Goal: Task Accomplishment & Management: Use online tool/utility

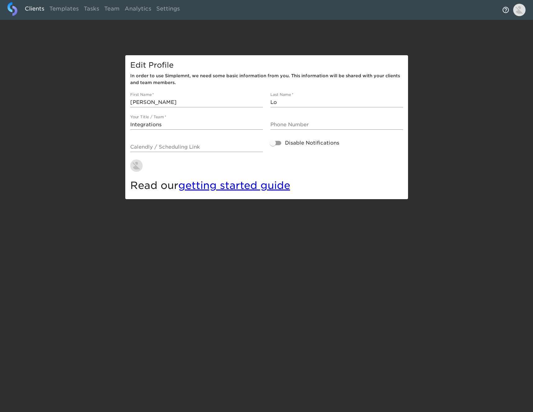
click at [39, 9] on link "Clients" at bounding box center [34, 9] width 24 height 15
select select "10"
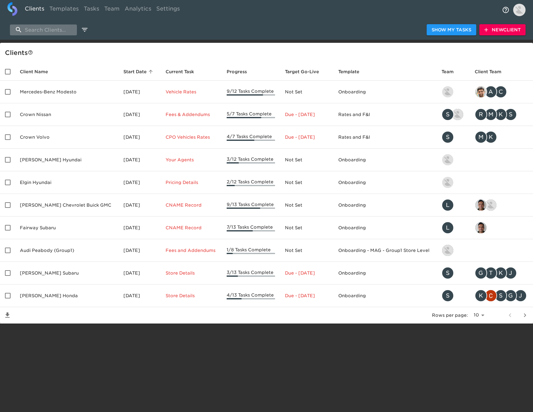
click at [51, 28] on input "search" at bounding box center [43, 29] width 67 height 11
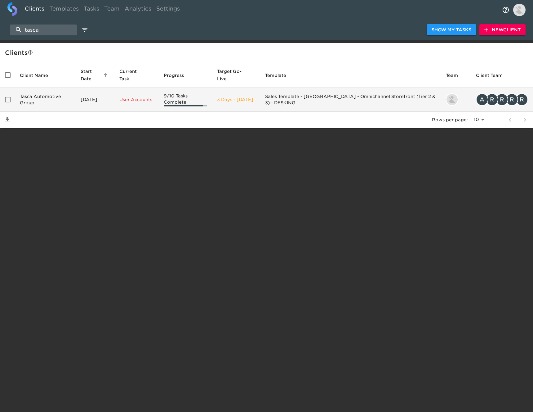
type input "tasca"
click at [42, 105] on td "Tasca Automotive Group" at bounding box center [45, 100] width 61 height 24
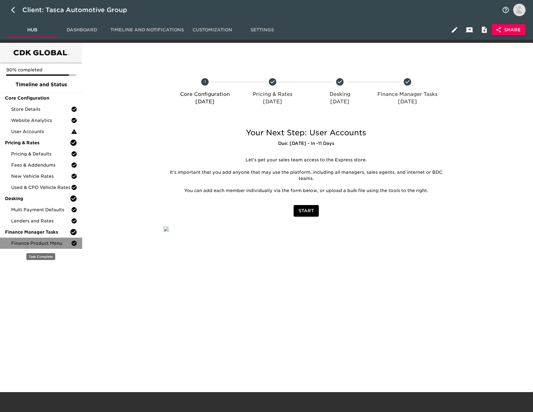
click at [61, 239] on div "Finance Product Menu" at bounding box center [41, 243] width 82 height 11
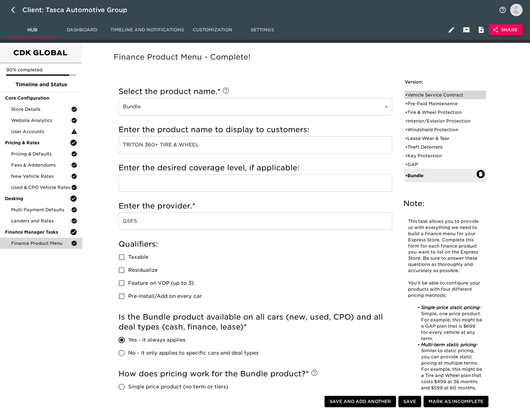
click at [420, 96] on div "• Vehicle Service Contract" at bounding box center [440, 95] width 71 height 6
type input "Vehicle Service Contract"
type input "Triton VSC"
type input "Ultimate"
radio input "false"
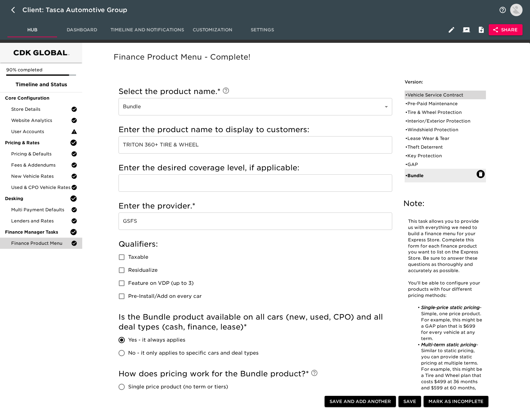
radio input "true"
checkbox input "true"
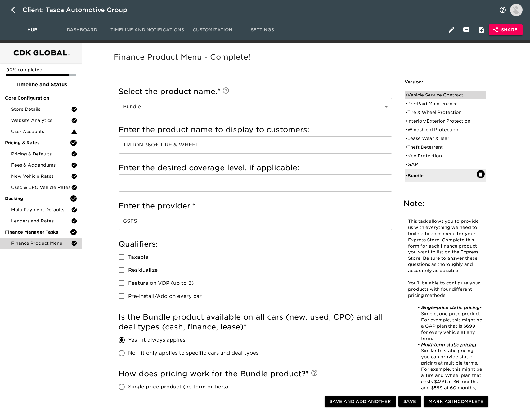
checkbox input "true"
radio input "true"
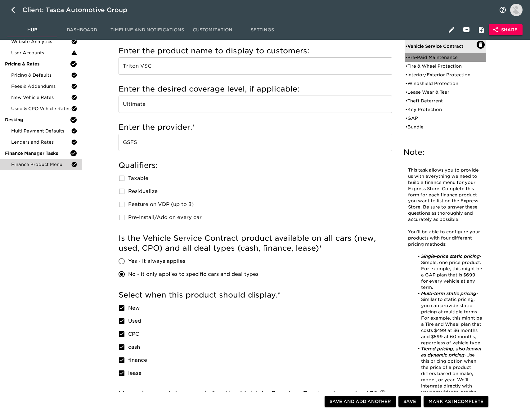
click at [429, 55] on div "• Pre-Paid Maintenance" at bounding box center [440, 57] width 71 height 6
type input "Pre-Paid Maintenance"
type input "TRITON PRE-PAID MAINTANENCE"
radio input "true"
checkbox input "true"
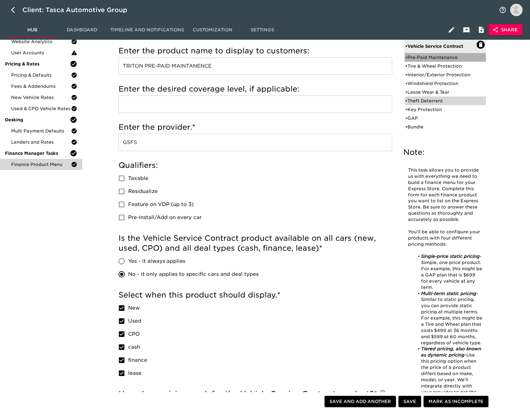
checkbox input "true"
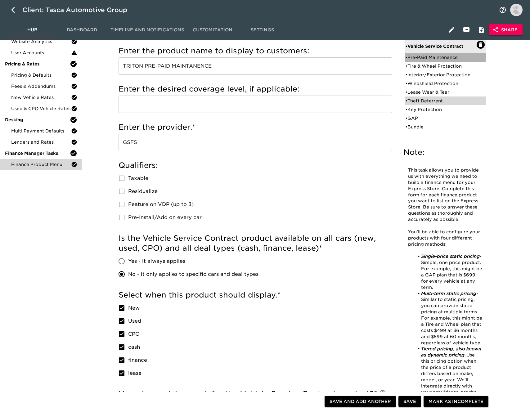
radio input "true"
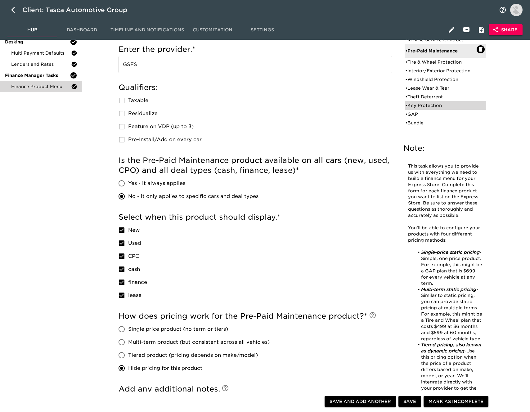
scroll to position [162, 0]
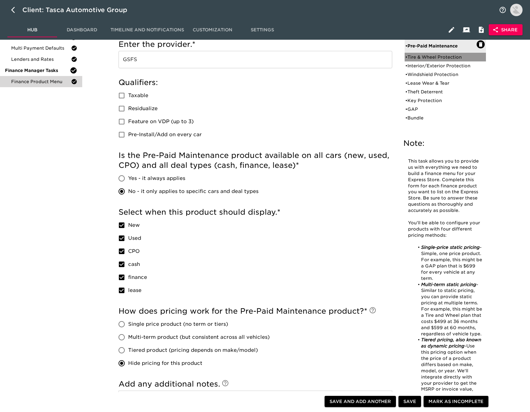
click at [428, 57] on div "• Tire & Wheel Protection" at bounding box center [440, 57] width 71 height 6
type input "Tire & Wheel Protection"
type input "TRITON 360 TIRE & WHEEL"
radio input "true"
checkbox input "false"
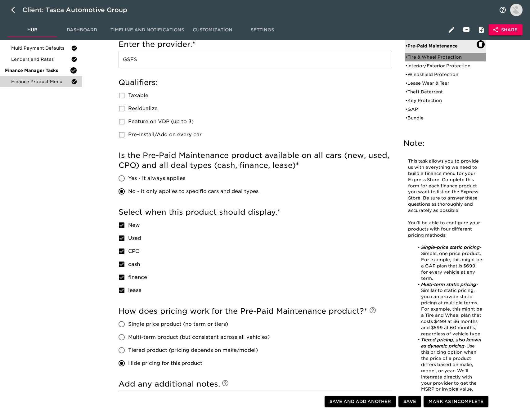
checkbox input "false"
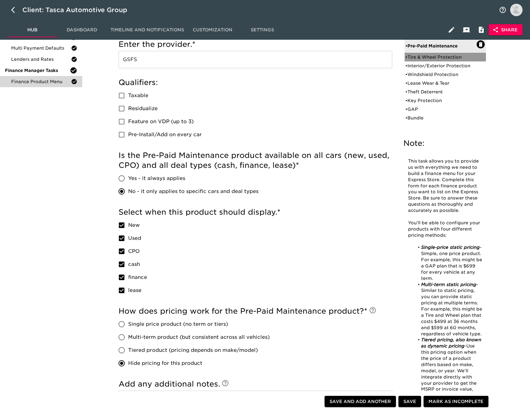
radio input "true"
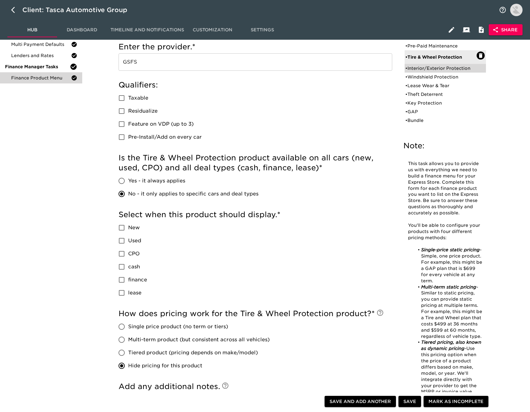
scroll to position [146, 0]
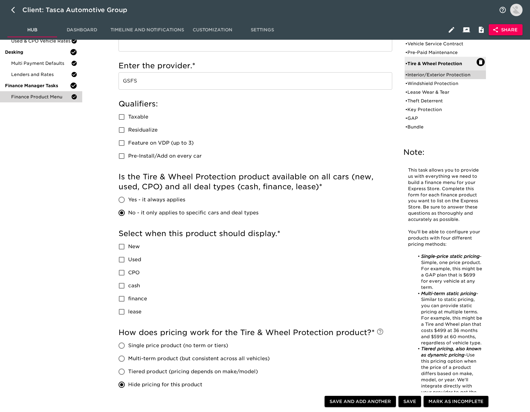
click at [434, 75] on div "• Interior/Exterior Protection" at bounding box center [440, 75] width 71 height 6
type input "Interior/Exterior Protection"
type input "TRITON CERAMIC"
checkbox input "true"
radio input "true"
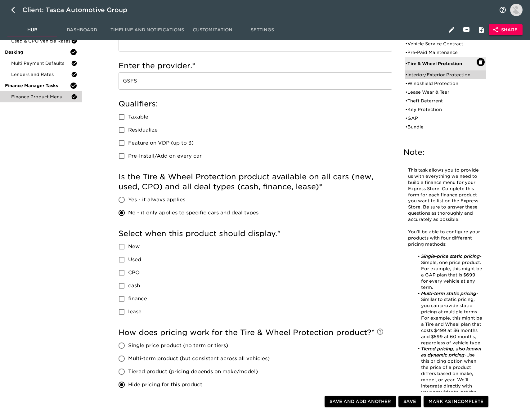
radio input "false"
radio input "true"
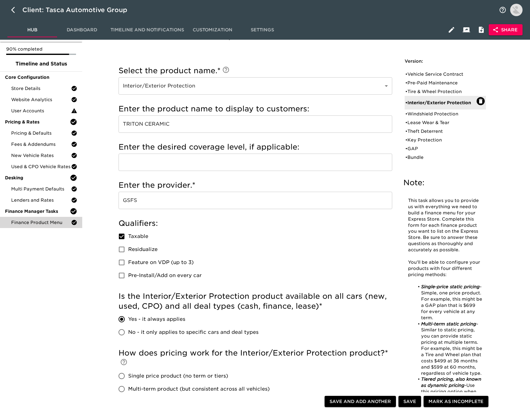
scroll to position [0, 0]
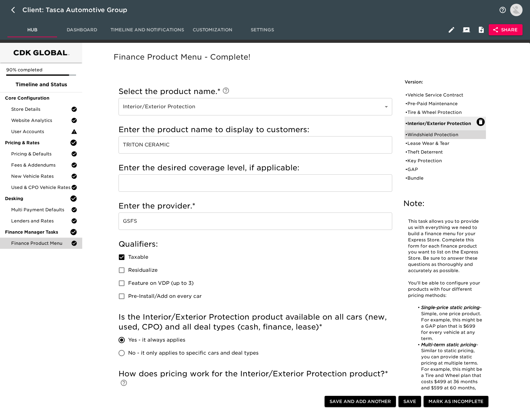
click at [417, 133] on div "• Windshield Protection" at bounding box center [440, 134] width 71 height 6
type input "Windshield Protection"
type input "TRITON WINDSHIELD PROTECTION"
checkbox input "false"
radio input "true"
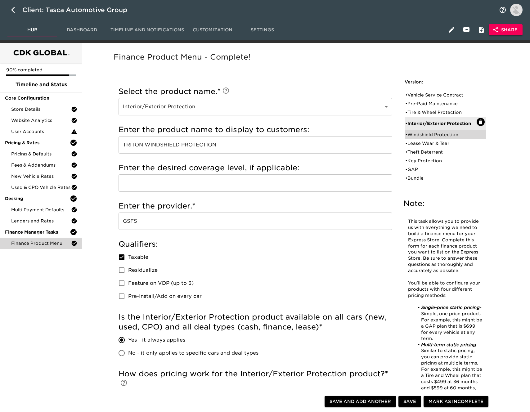
radio input "true"
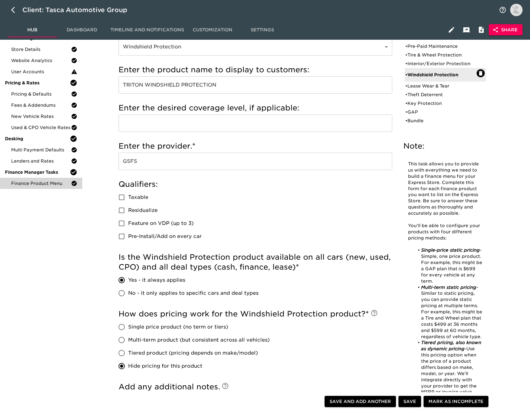
scroll to position [60, 0]
click at [426, 86] on div "• Lease Wear & Tear" at bounding box center [440, 86] width 71 height 6
type input "Lease Wear & Tear"
type input "OEM LEASE WEAR & TEAR"
type input "OEM"
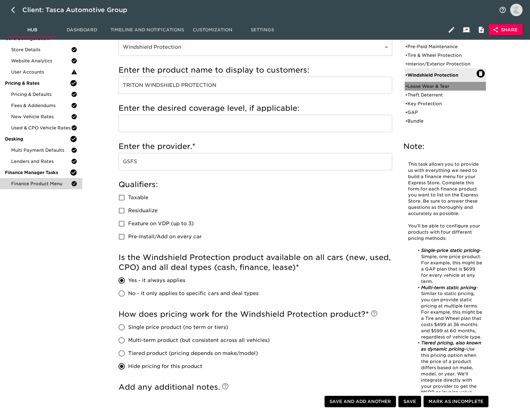
radio input "false"
radio input "true"
checkbox input "true"
radio input "true"
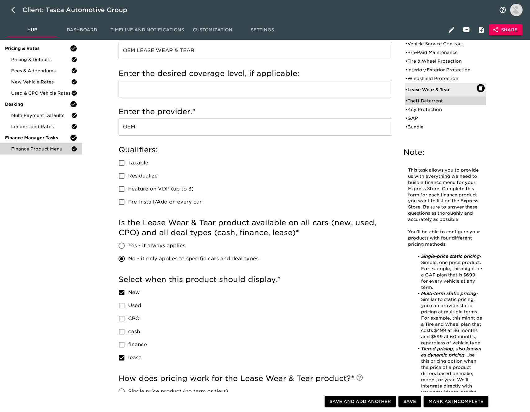
click at [433, 100] on div "• Theft Deterrent" at bounding box center [440, 101] width 71 height 6
type input "Theft Deterrent"
type input "RECOVR"
checkbox input "true"
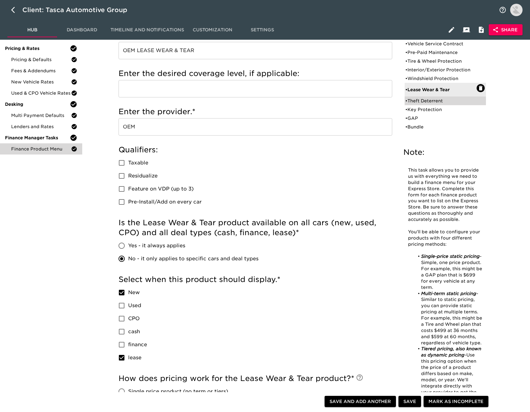
radio input "true"
radio input "false"
checkbox input "false"
radio input "true"
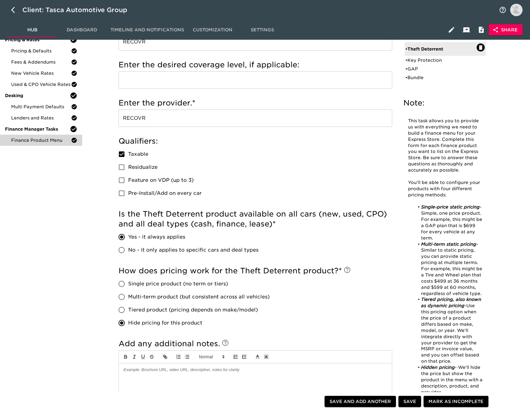
scroll to position [106, 0]
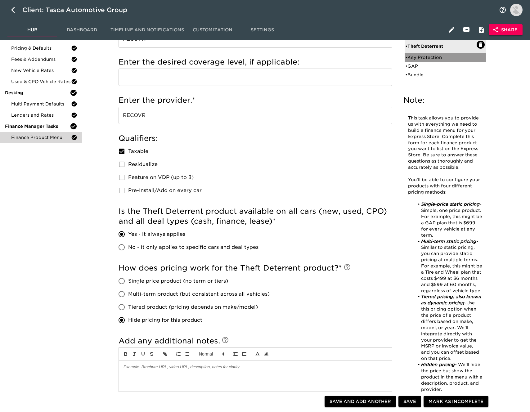
click at [425, 57] on div "• Key Protection" at bounding box center [440, 57] width 71 height 6
type input "Key Protection"
type input "TRITON KEY PROTECTION"
type input "GSFS"
checkbox input "false"
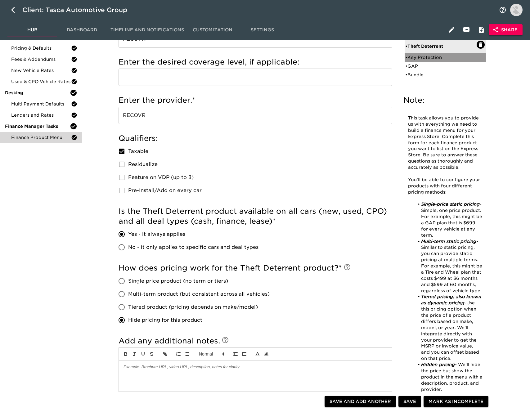
radio input "true"
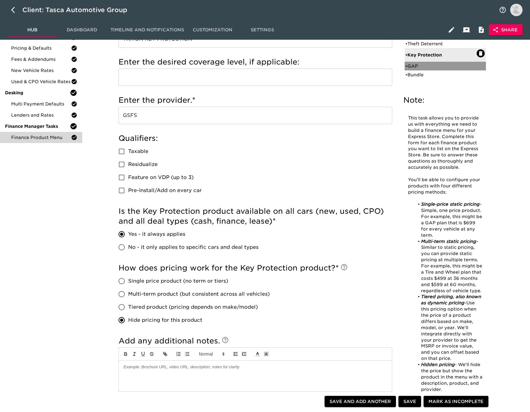
click at [433, 65] on div "• GAP" at bounding box center [440, 66] width 71 height 6
type input "GAP"
type input "TRITON GAP"
radio input "false"
radio input "true"
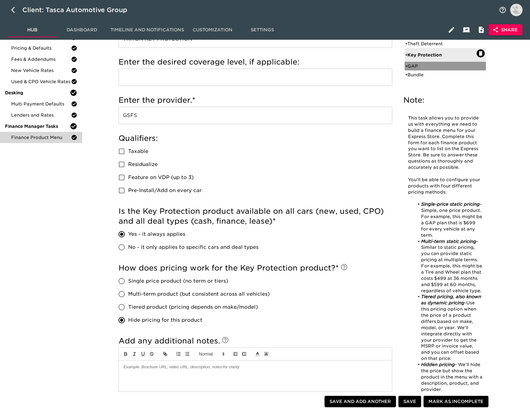
checkbox input "true"
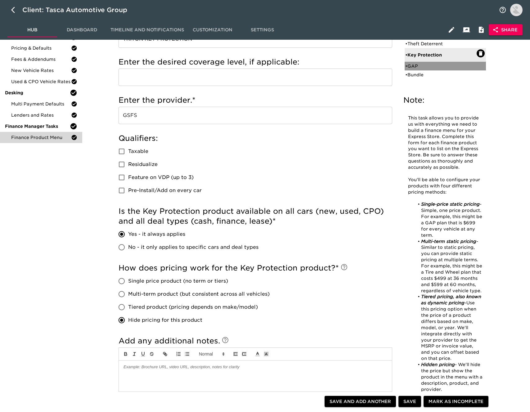
radio input "true"
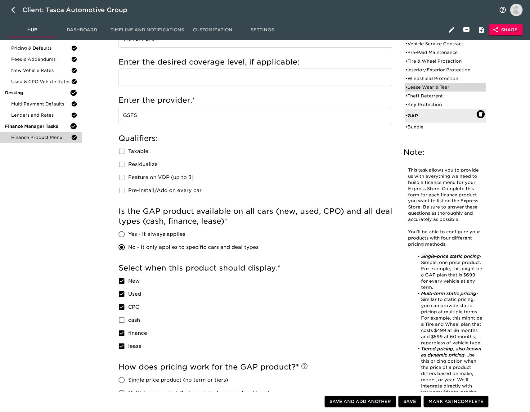
scroll to position [129, 0]
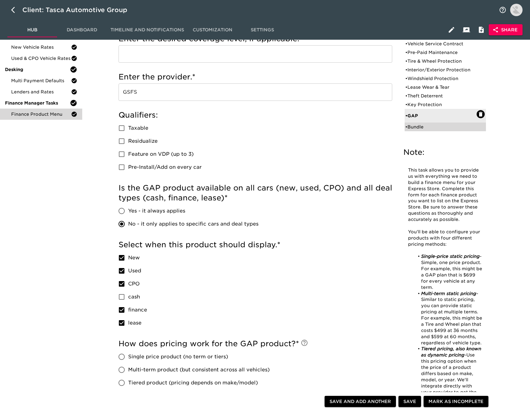
click at [428, 126] on div "• Bundle" at bounding box center [440, 127] width 71 height 6
type input "Bundle"
type input "TRITON 360+ TIRE & WHEEL"
radio input "true"
radio input "false"
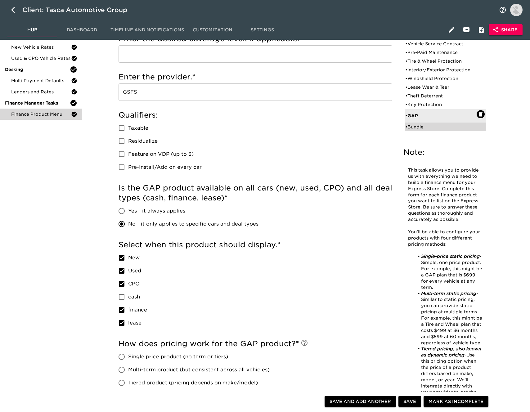
checkbox input "false"
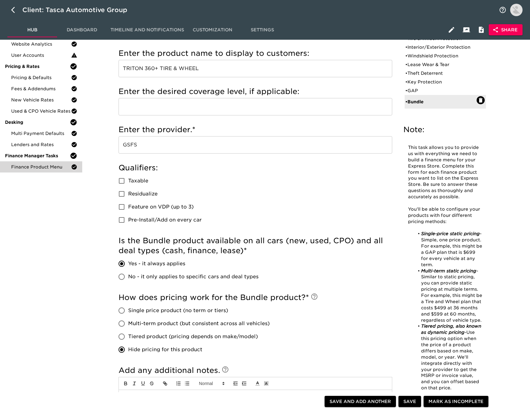
scroll to position [37, 0]
